Goal: Check status: Check status

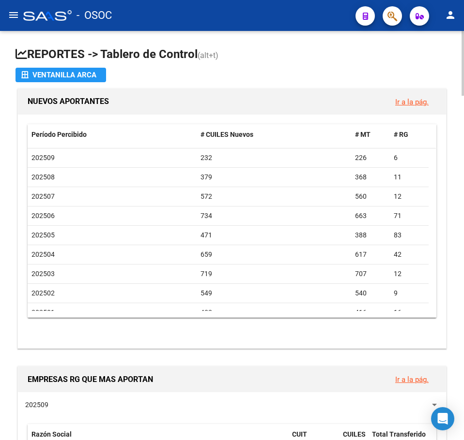
click at [274, 75] on app-file-import-inline "Ventanilla ARCA" at bounding box center [231, 75] width 433 height 15
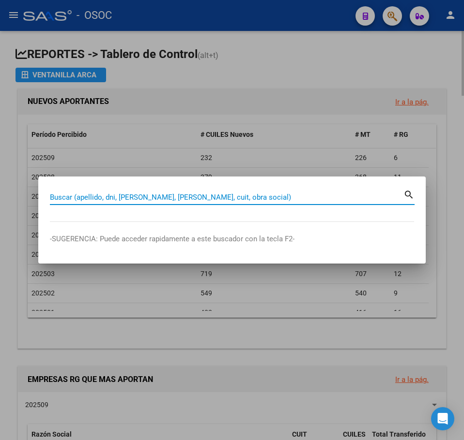
paste input "22859260"
type input "22859260"
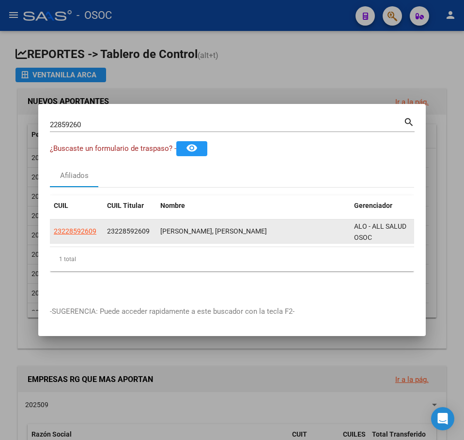
drag, startPoint x: 72, startPoint y: 236, endPoint x: 75, endPoint y: 221, distance: 14.7
click at [72, 229] on datatable-body-cell "23228592609" at bounding box center [76, 232] width 53 height 24
click at [75, 221] on datatable-body-cell "23228592609" at bounding box center [76, 232] width 53 height 24
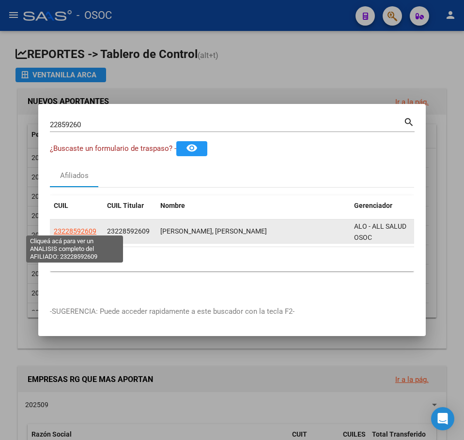
click at [74, 228] on span "23228592609" at bounding box center [75, 232] width 43 height 8
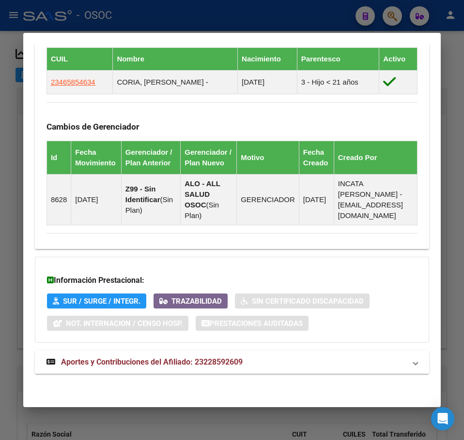
click at [121, 363] on span "Aportes y Contribuciones del Afiliado: 23228592609" at bounding box center [152, 362] width 182 height 9
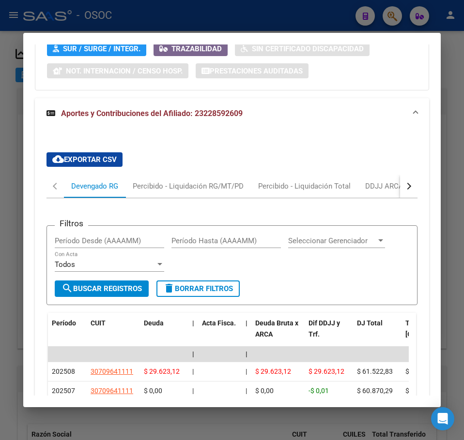
scroll to position [964, 0]
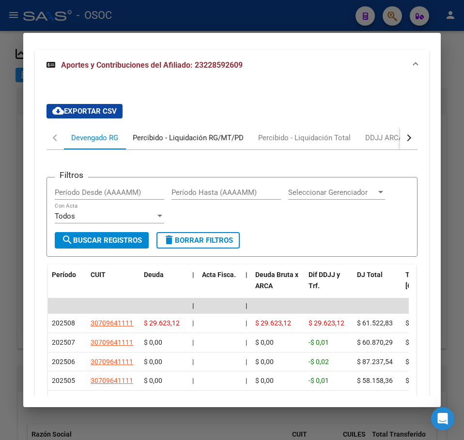
click at [184, 143] on div "Percibido - Liquidación RG/MT/PD" at bounding box center [188, 138] width 111 height 11
